Goal: Find specific page/section: Find specific page/section

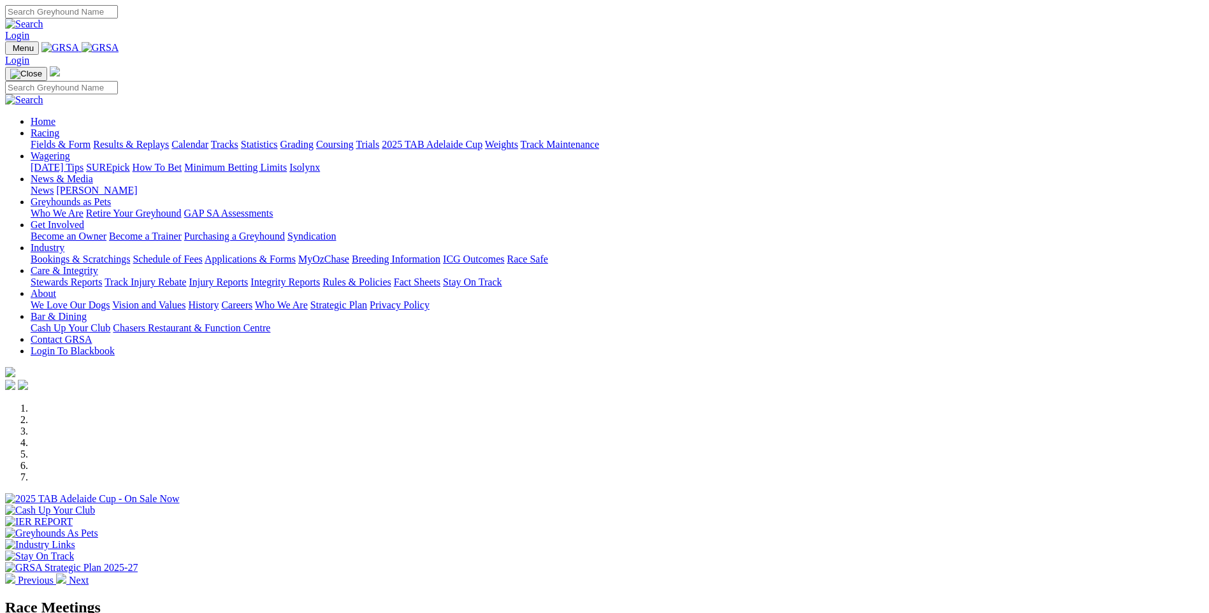
click at [208, 139] on link "Calendar" at bounding box center [189, 144] width 37 height 11
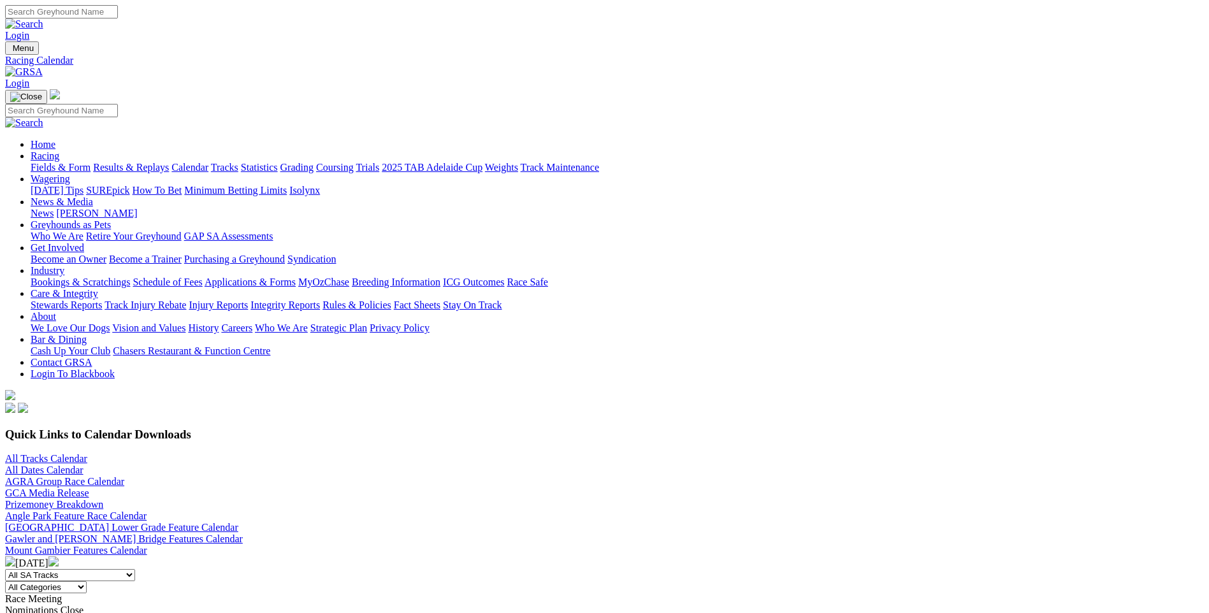
scroll to position [319, 0]
